Goal: Browse casually: Explore the website without a specific task or goal

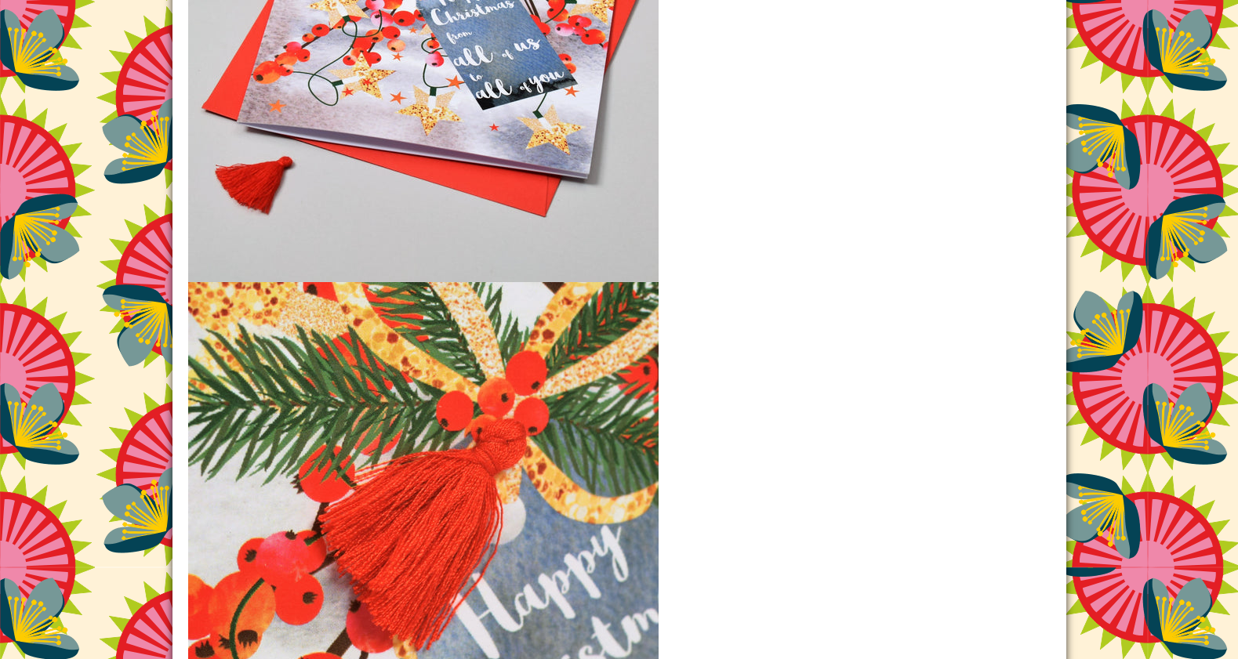
scroll to position [1977, 0]
